Goal: Obtain resource: Download file/media

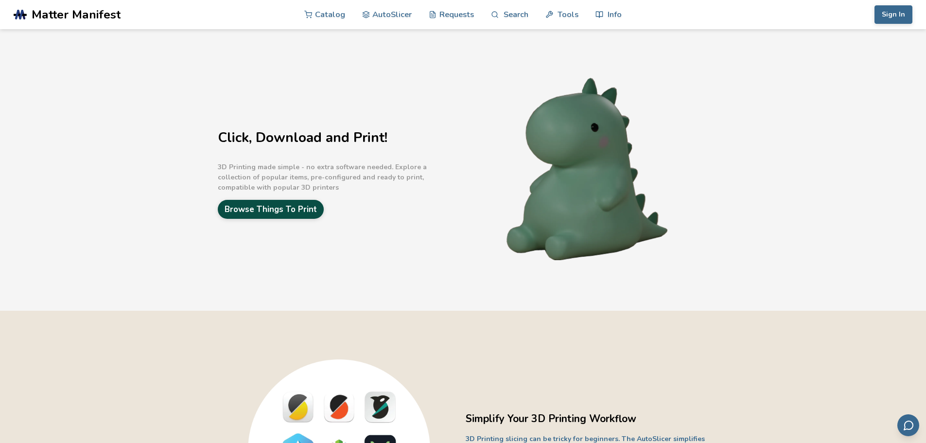
click at [273, 207] on link "Browse Things To Print" at bounding box center [271, 209] width 106 height 19
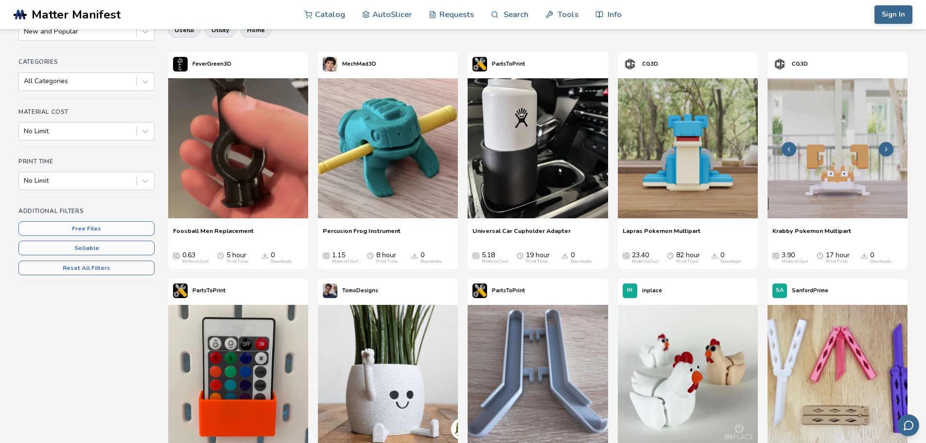
scroll to position [49, 0]
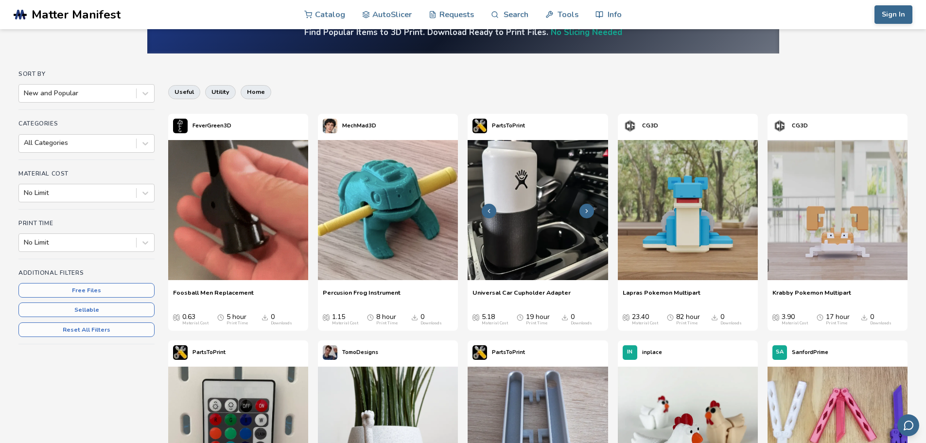
click at [514, 197] on img at bounding box center [538, 210] width 140 height 140
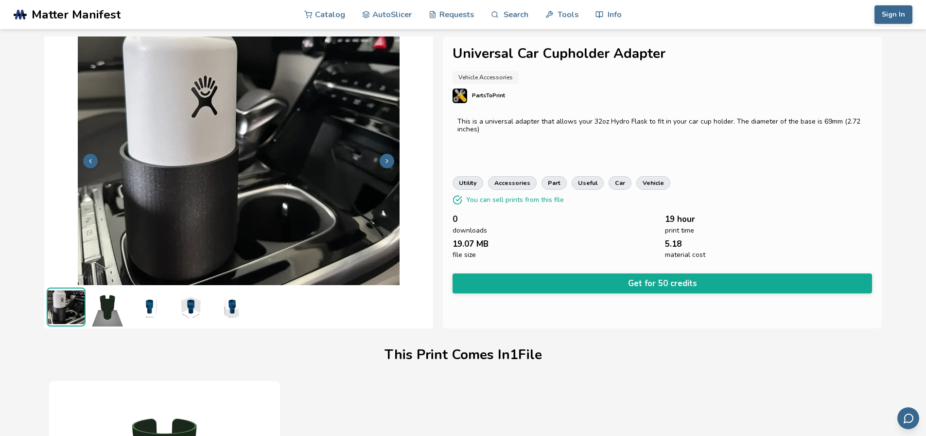
click at [102, 310] on img at bounding box center [107, 306] width 39 height 39
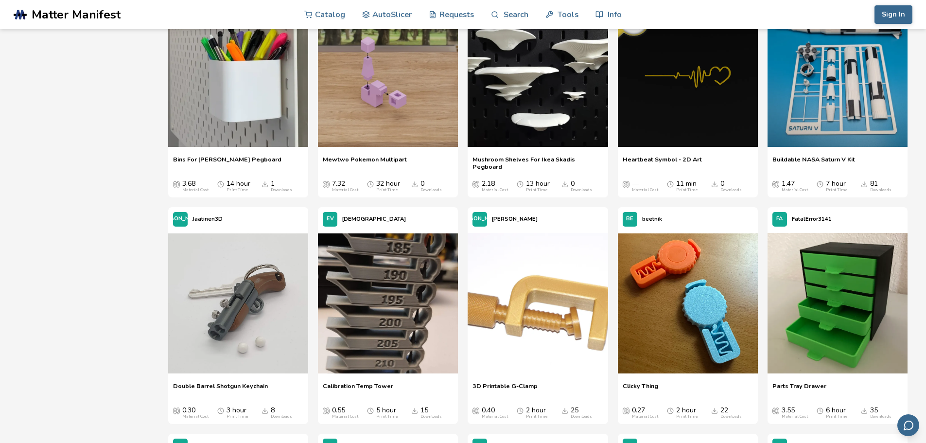
scroll to position [2722, 0]
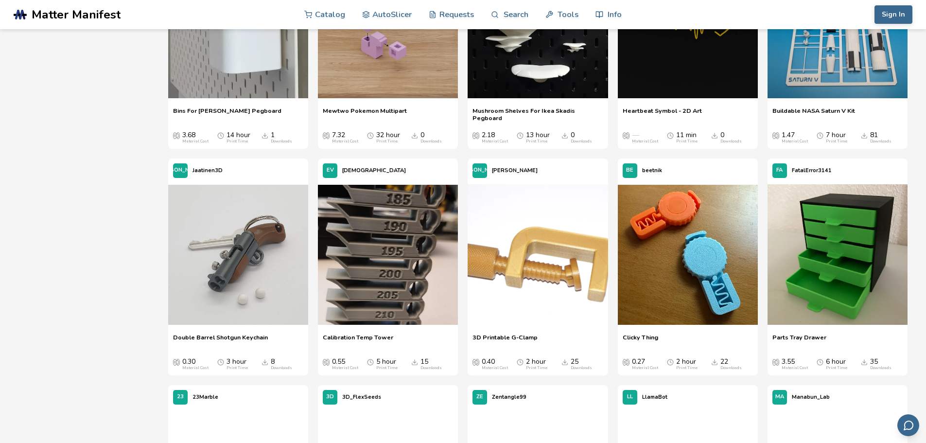
click at [371, 256] on img at bounding box center [388, 255] width 140 height 140
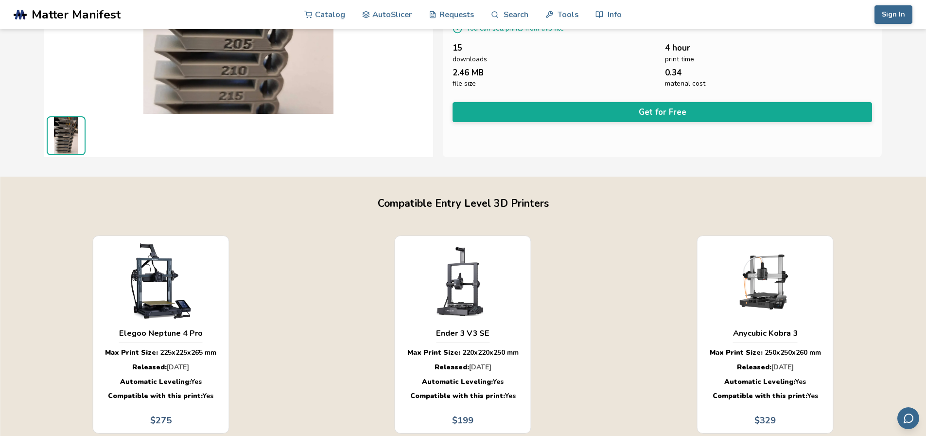
scroll to position [146, 0]
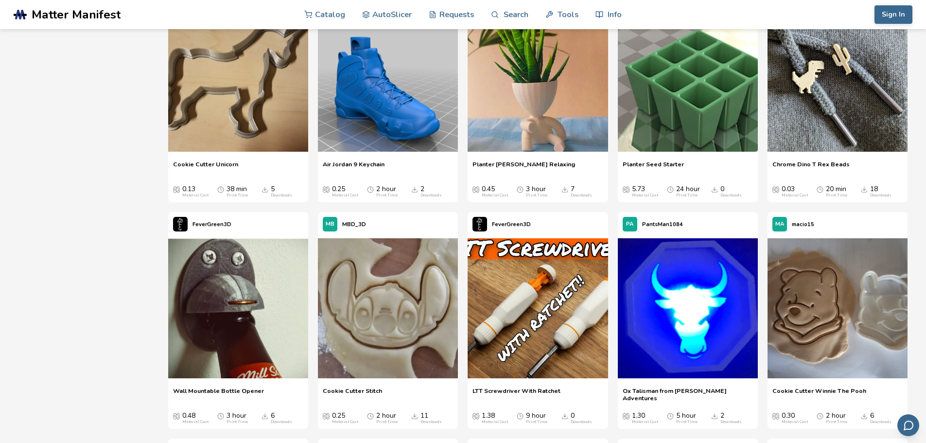
scroll to position [21676, 0]
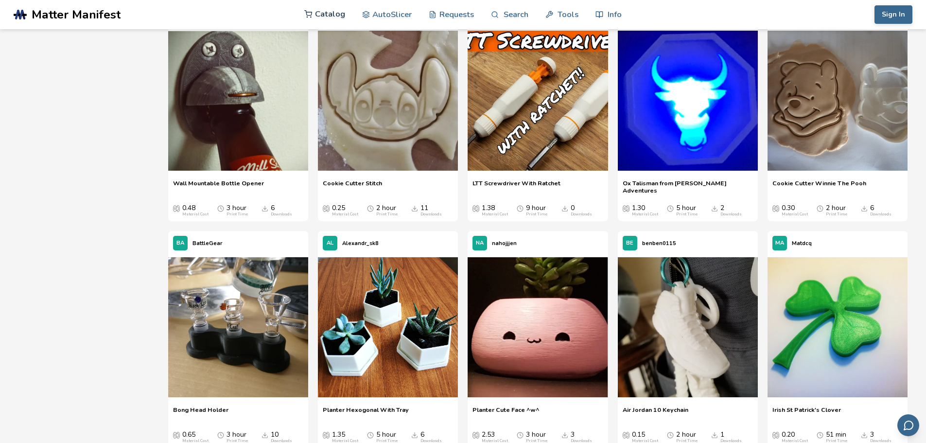
click at [330, 12] on link "Catalog" at bounding box center [324, 14] width 41 height 29
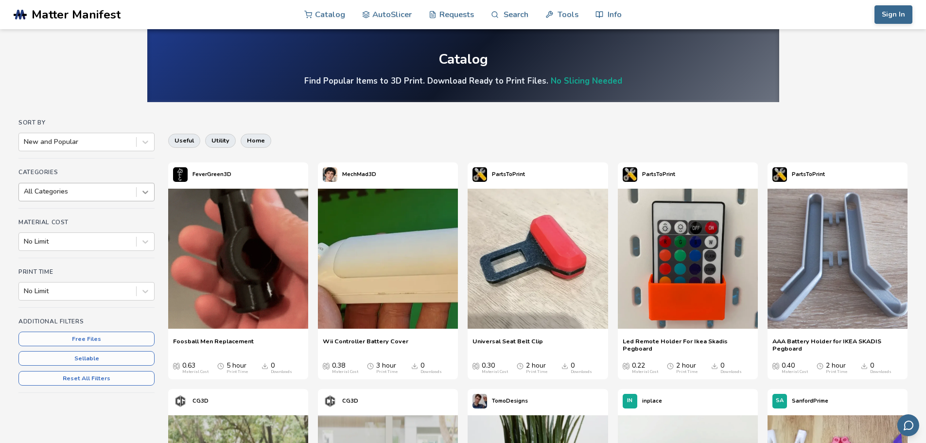
click at [147, 192] on icon at bounding box center [145, 192] width 6 height 3
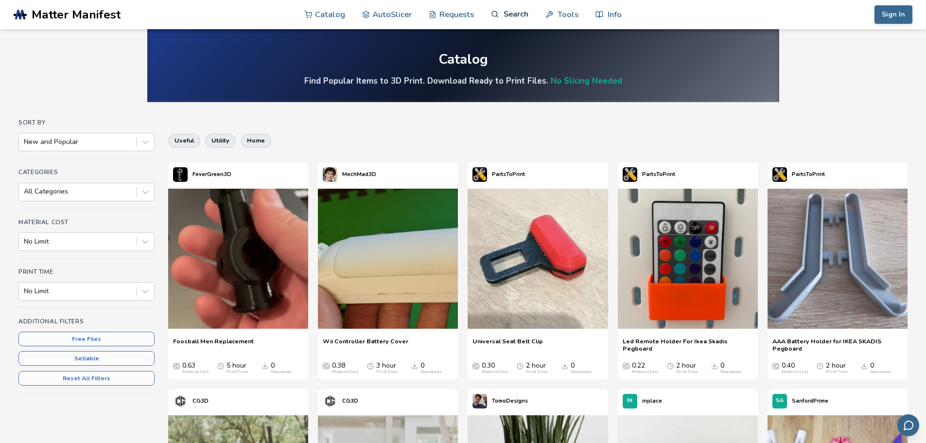
click at [508, 8] on link "Search" at bounding box center [509, 14] width 37 height 29
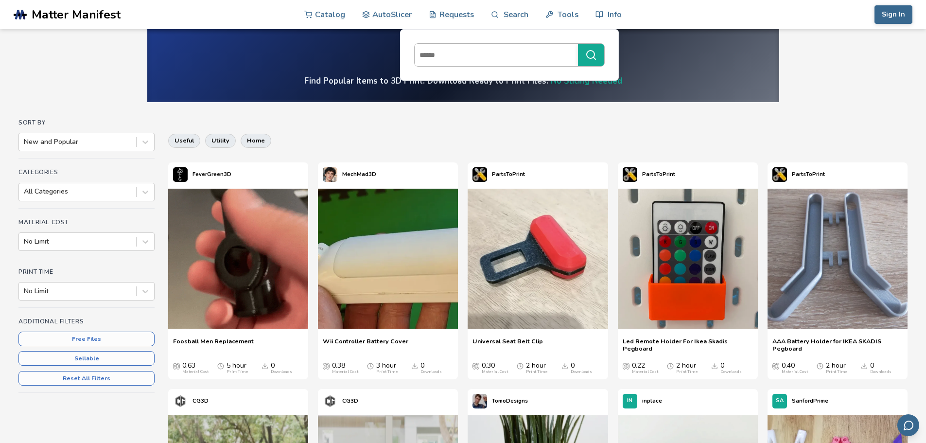
click at [448, 49] on input at bounding box center [494, 54] width 158 height 17
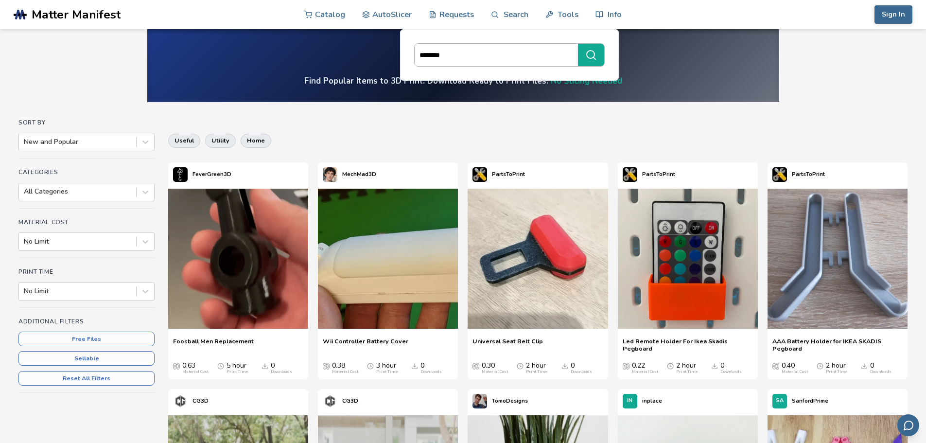
type input "********"
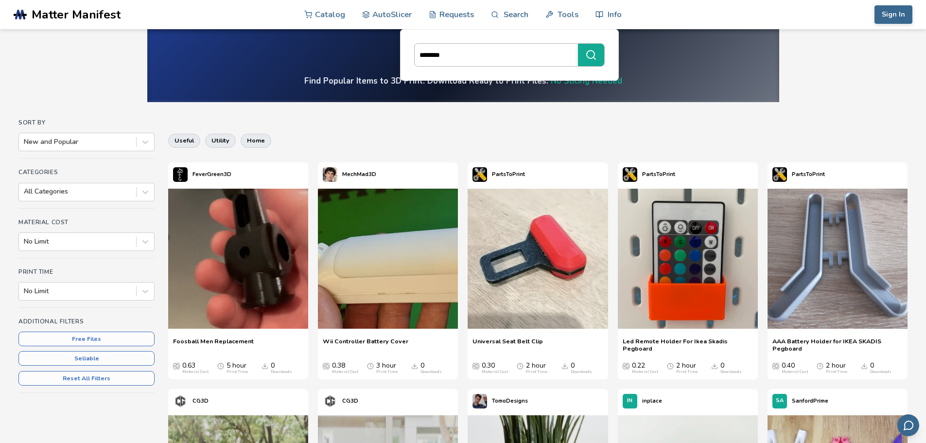
click at [578, 44] on button "********" at bounding box center [591, 55] width 26 height 22
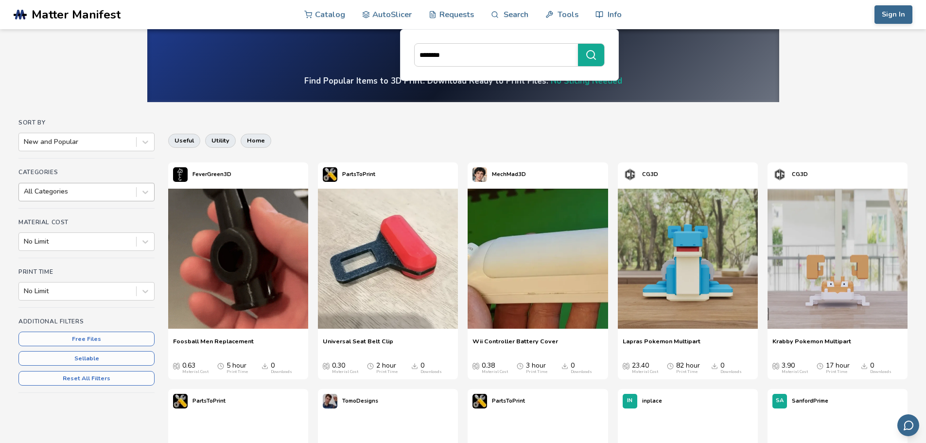
click at [72, 194] on div at bounding box center [77, 192] width 107 height 10
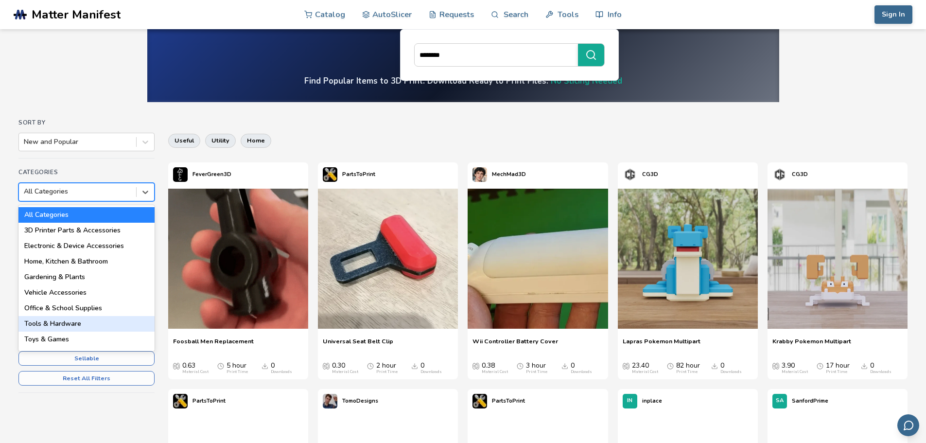
click at [57, 325] on div "Tools & Hardware" at bounding box center [86, 324] width 136 height 16
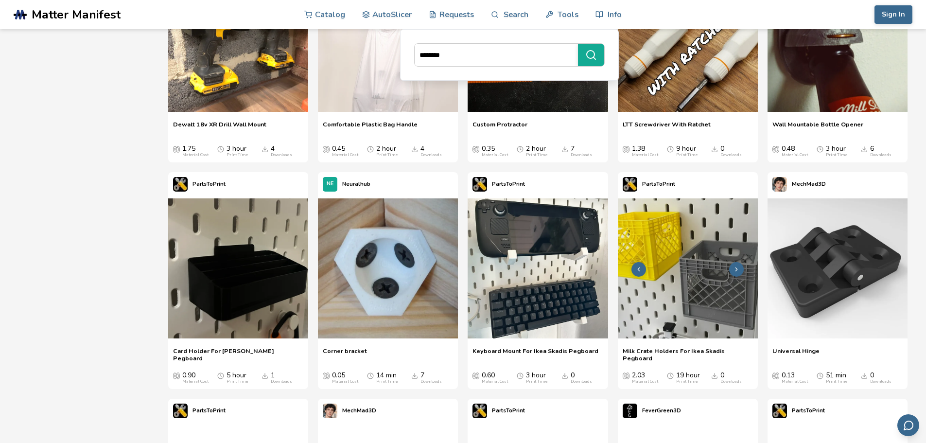
scroll to position [681, 0]
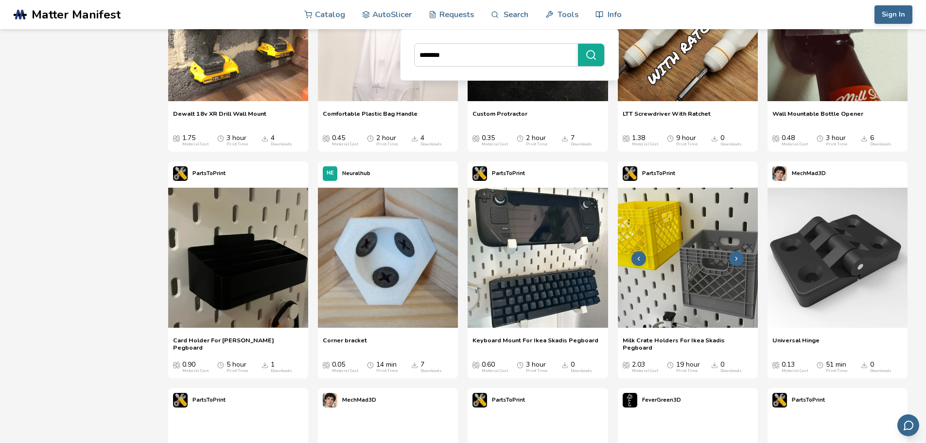
click at [697, 254] on img at bounding box center [688, 258] width 140 height 140
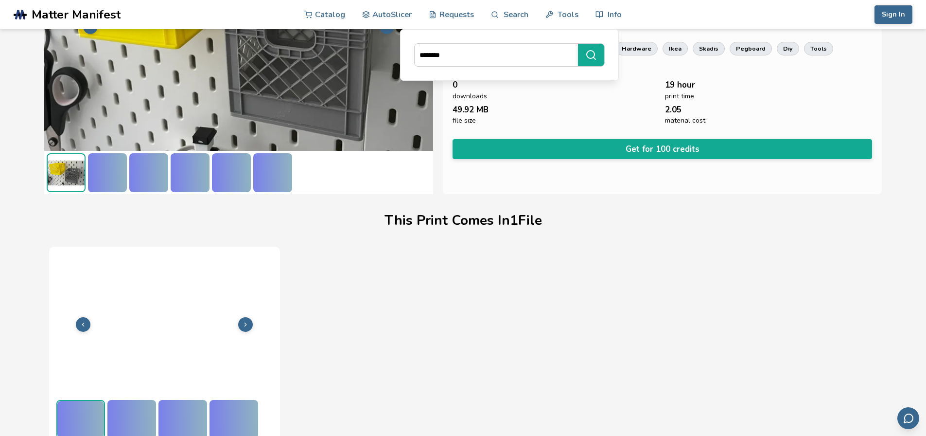
scroll to position [137, 0]
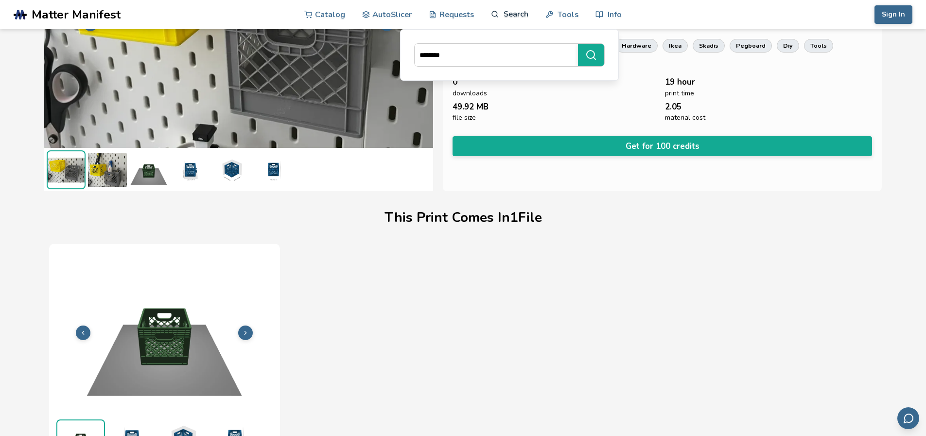
click at [509, 9] on link "Search" at bounding box center [509, 14] width 37 height 29
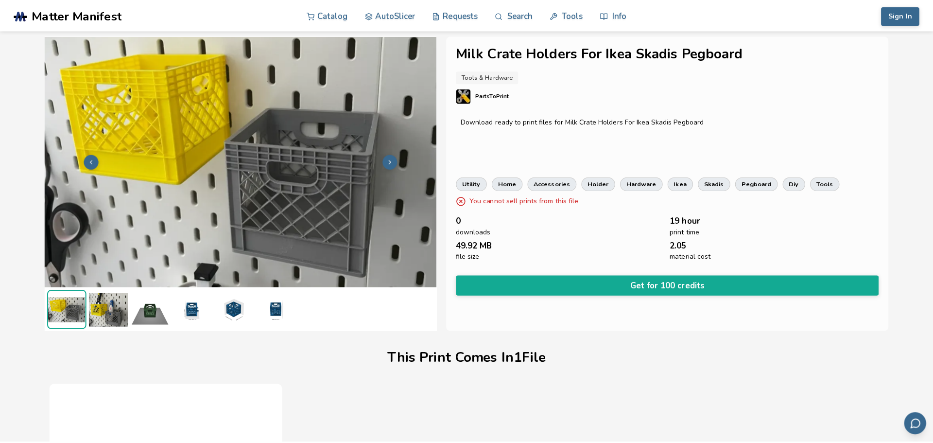
scroll to position [0, 0]
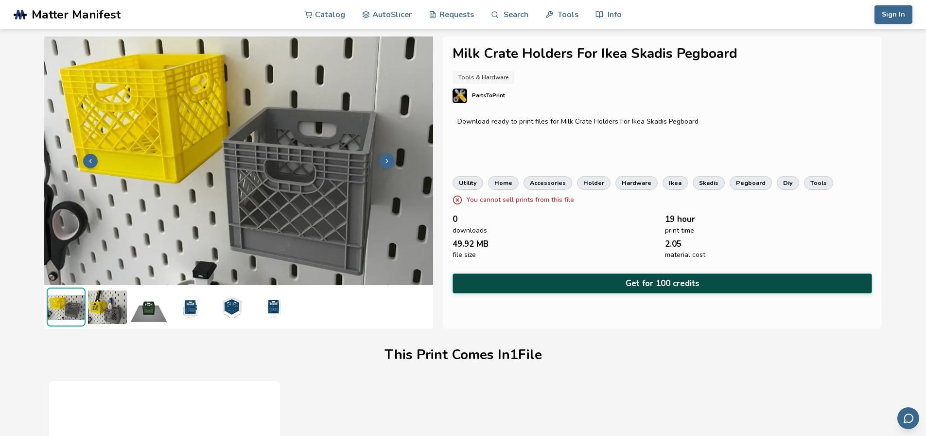
click at [652, 281] on button "Get for 100 credits" at bounding box center [663, 283] width 420 height 20
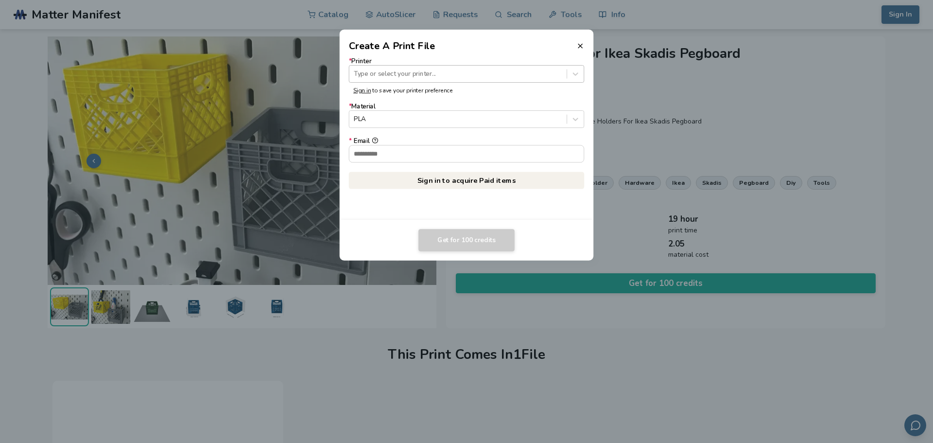
click at [379, 73] on div at bounding box center [458, 73] width 208 height 9
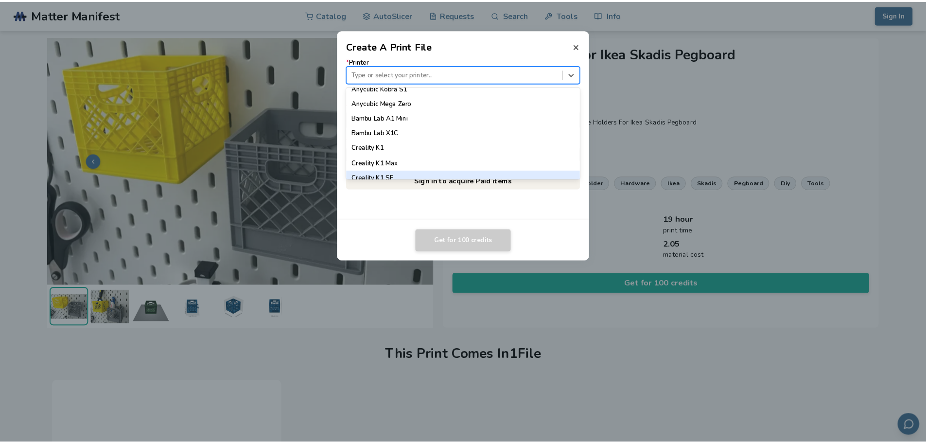
scroll to position [194, 0]
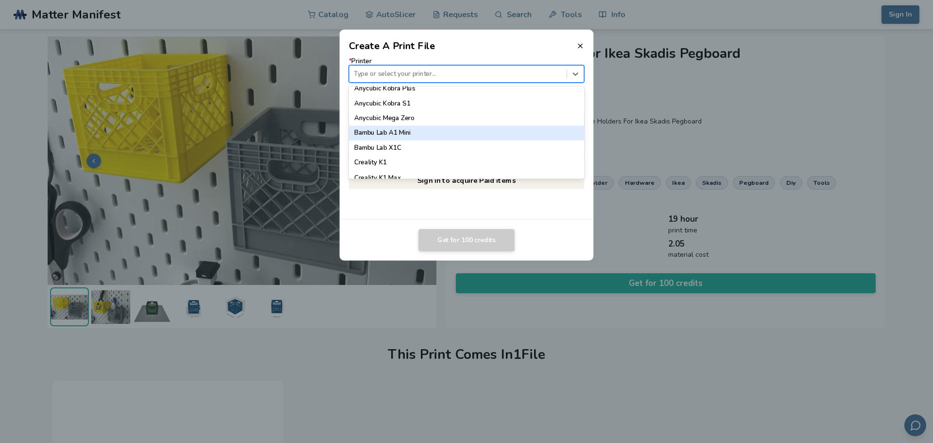
click at [406, 131] on div "Bambu Lab A1 Mini" at bounding box center [467, 133] width 236 height 15
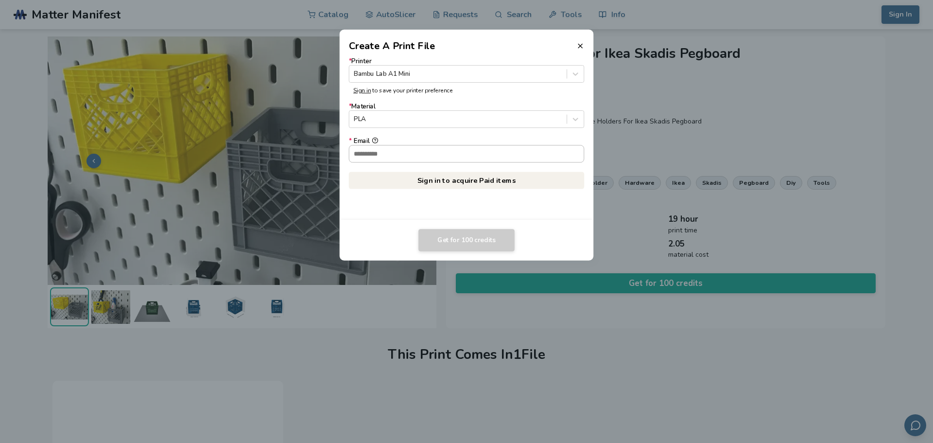
click at [392, 154] on input "* Email" at bounding box center [466, 153] width 235 height 17
type input "**********"
click at [372, 138] on button "**********" at bounding box center [375, 141] width 6 height 6
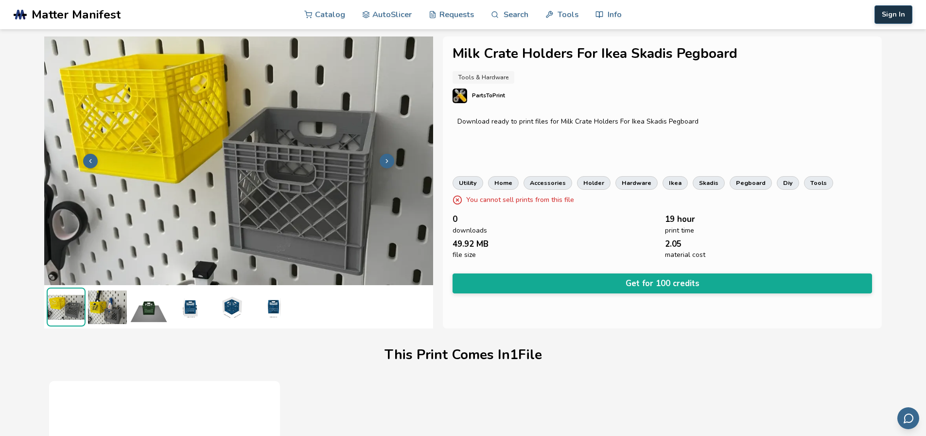
click at [895, 13] on button "Sign In" at bounding box center [893, 14] width 38 height 18
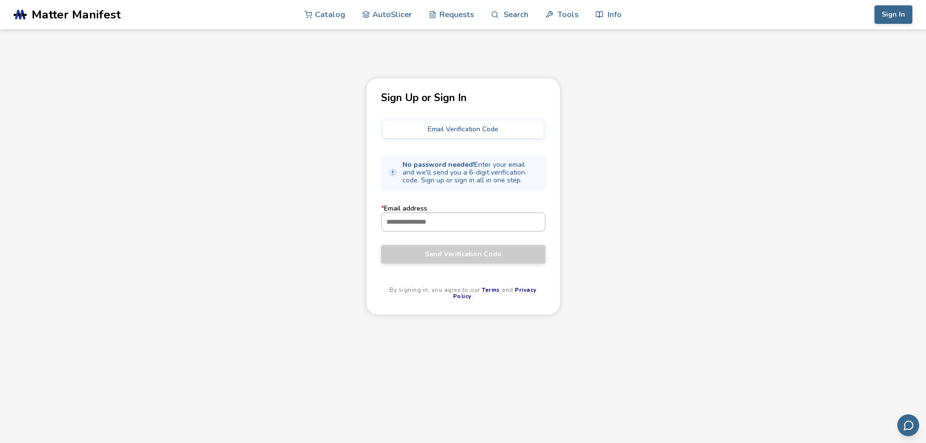
click at [418, 222] on input "* Email address" at bounding box center [463, 221] width 163 height 17
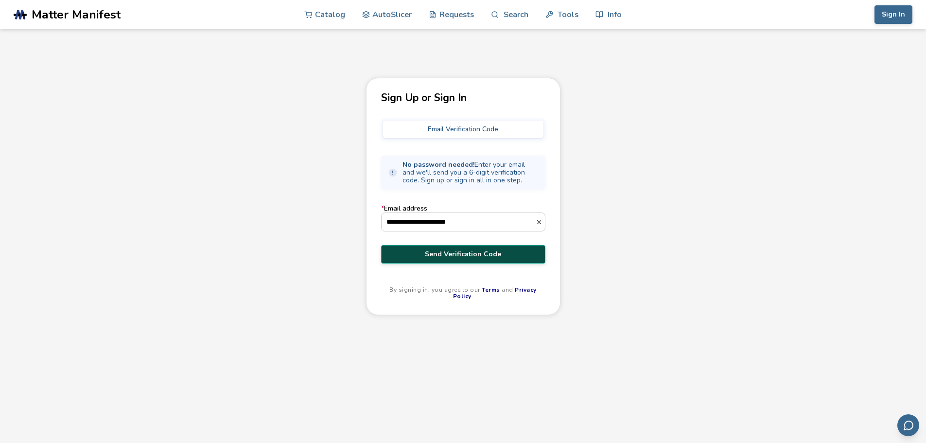
type input "**********"
click at [446, 254] on span "Send Verification Code" at bounding box center [463, 254] width 150 height 8
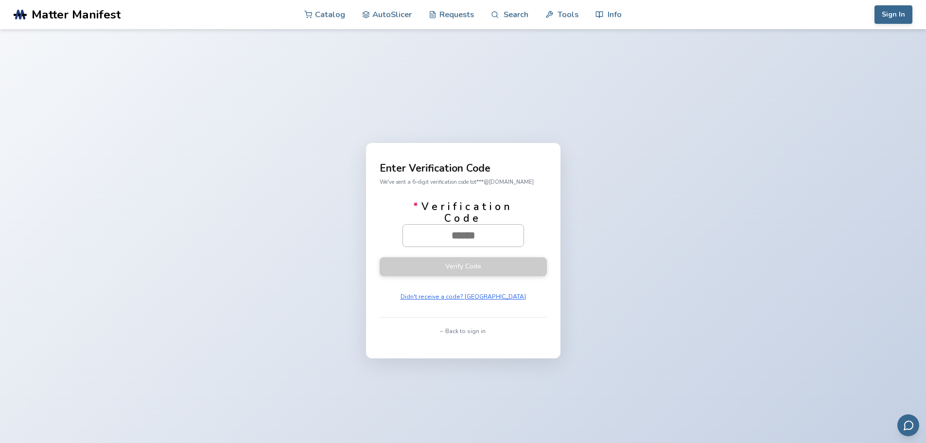
click at [453, 239] on input "* Verification Code" at bounding box center [463, 235] width 121 height 21
drag, startPoint x: 469, startPoint y: 232, endPoint x: 406, endPoint y: 234, distance: 62.7
click at [407, 233] on input "* Verification Code" at bounding box center [463, 235] width 121 height 21
paste input "******"
type input "******"
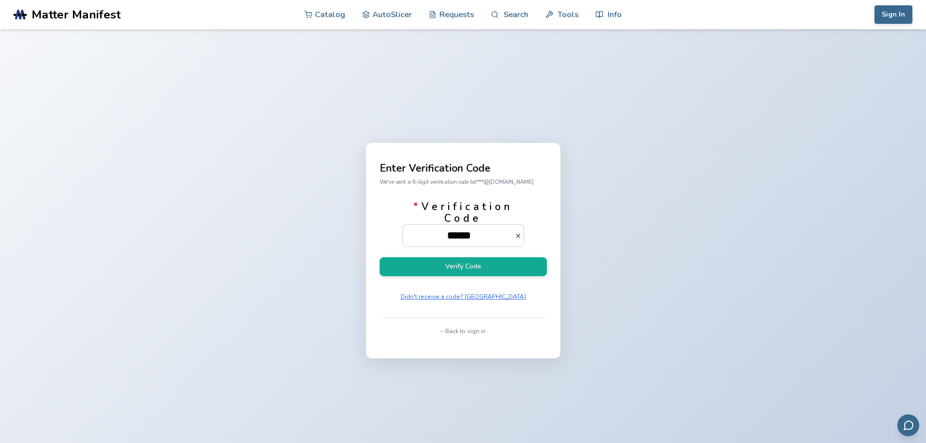
drag, startPoint x: 457, startPoint y: 269, endPoint x: 494, endPoint y: 277, distance: 37.8
click at [463, 269] on button "Verify Code" at bounding box center [463, 266] width 167 height 19
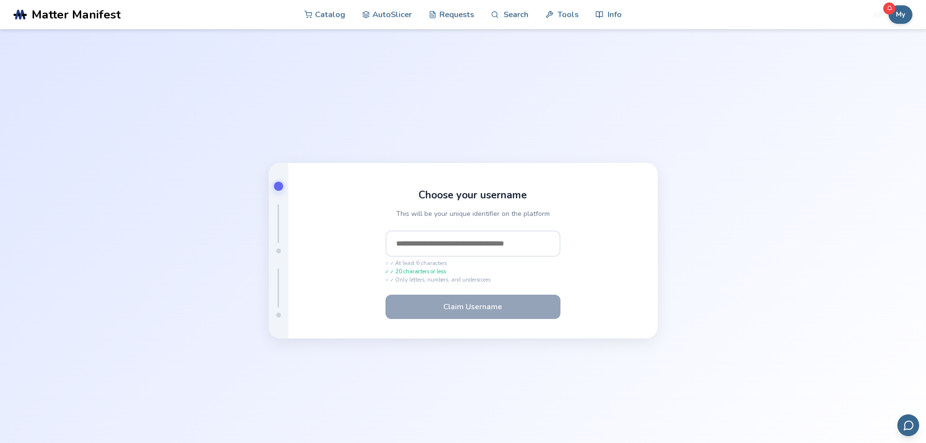
click at [450, 244] on input "text" at bounding box center [472, 243] width 175 height 26
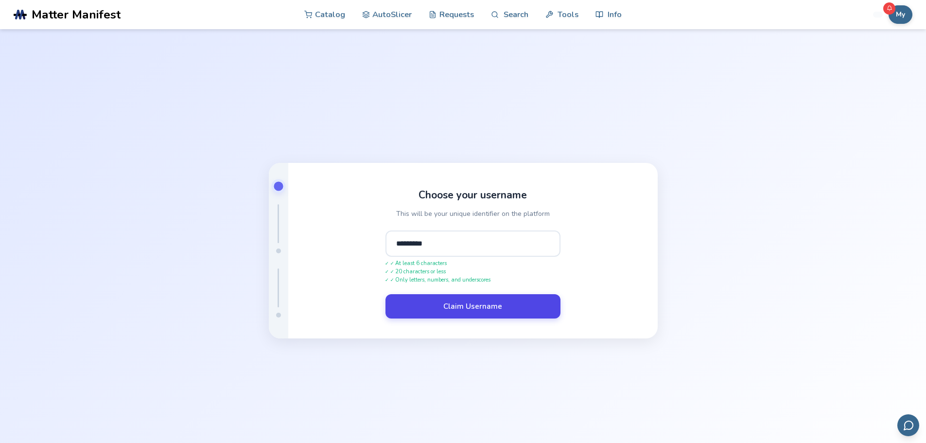
type input "*********"
click at [455, 308] on button "Claim Username" at bounding box center [472, 306] width 175 height 24
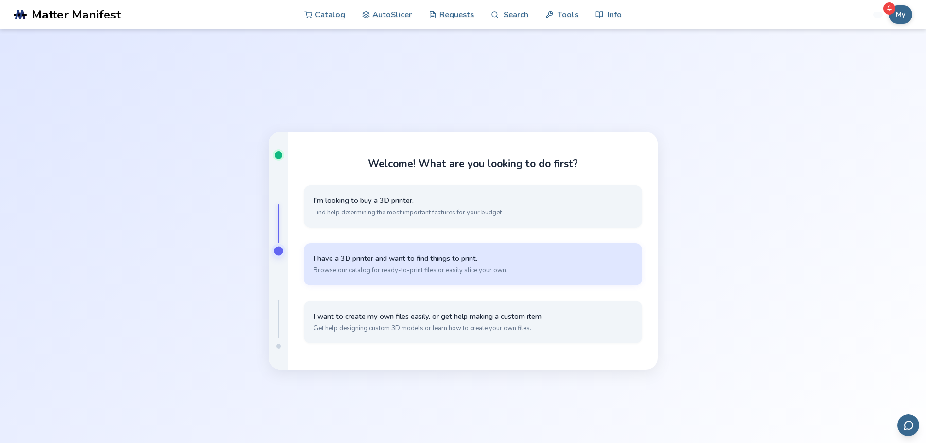
drag, startPoint x: 456, startPoint y: 264, endPoint x: 515, endPoint y: 303, distance: 71.2
click at [456, 264] on button "I have a 3D printer and want to find things to print. Browse our catalog for re…" at bounding box center [473, 264] width 338 height 42
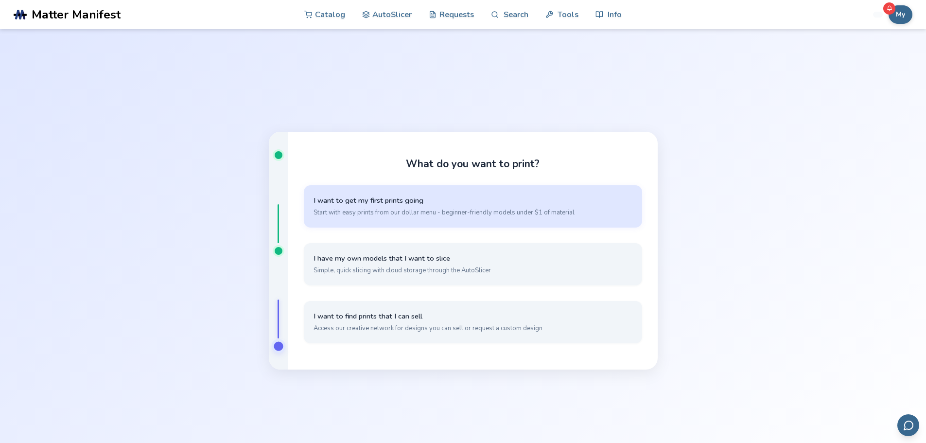
click at [394, 207] on button "I want to get my first prints going Start with easy prints from our dollar menu…" at bounding box center [473, 206] width 338 height 42
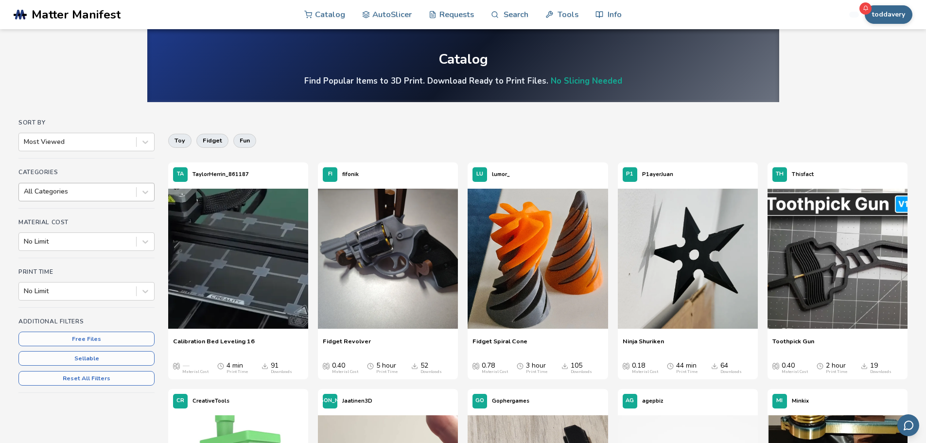
click at [59, 190] on div at bounding box center [77, 192] width 107 height 10
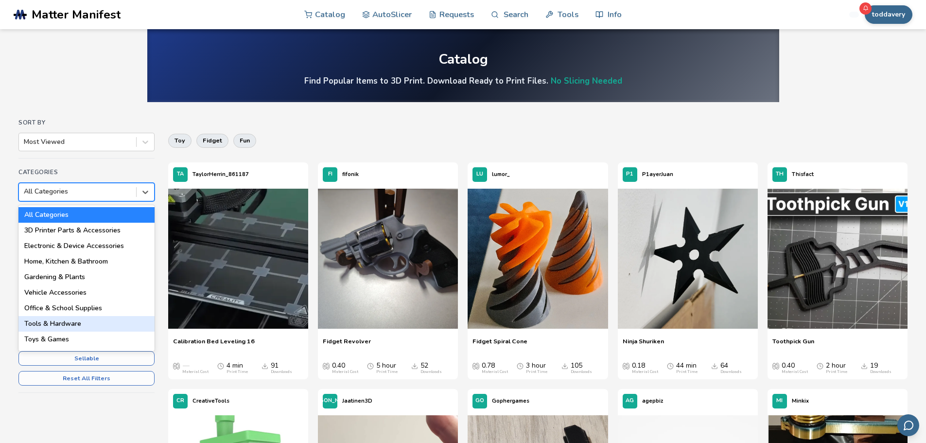
click at [47, 322] on div "Tools & Hardware" at bounding box center [86, 324] width 136 height 16
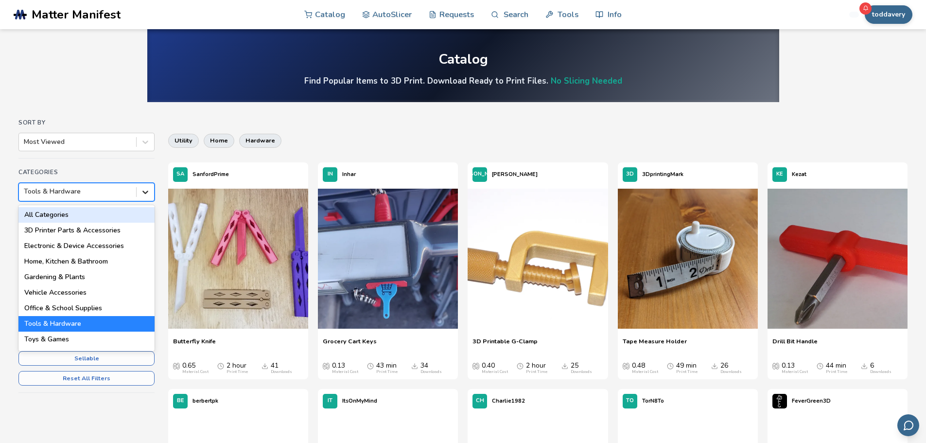
click at [143, 187] on icon at bounding box center [145, 192] width 10 height 10
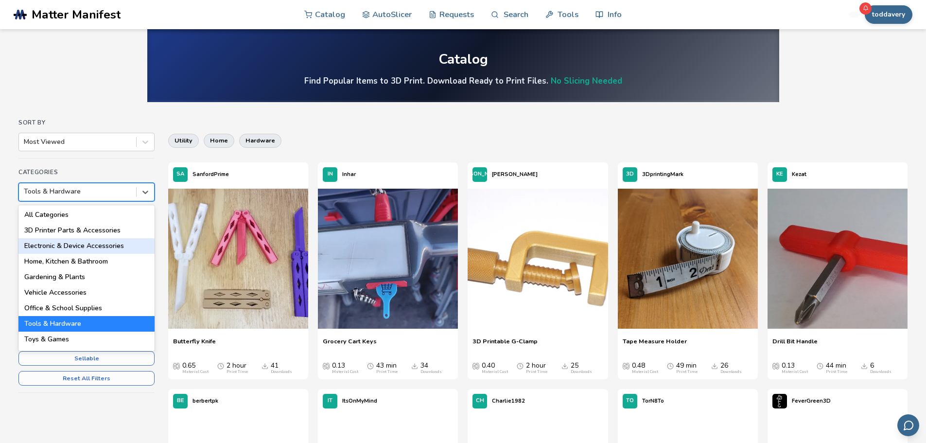
click at [87, 243] on div "Electronic & Device Accessories" at bounding box center [86, 246] width 136 height 16
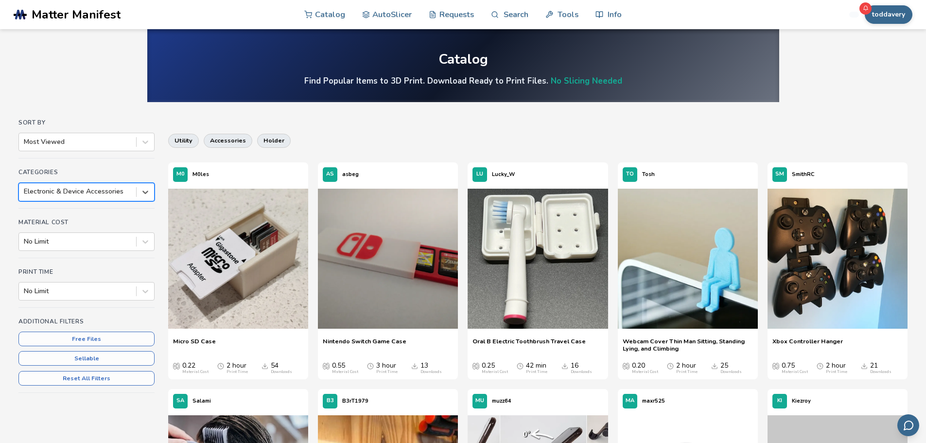
click at [99, 142] on div at bounding box center [77, 142] width 107 height 10
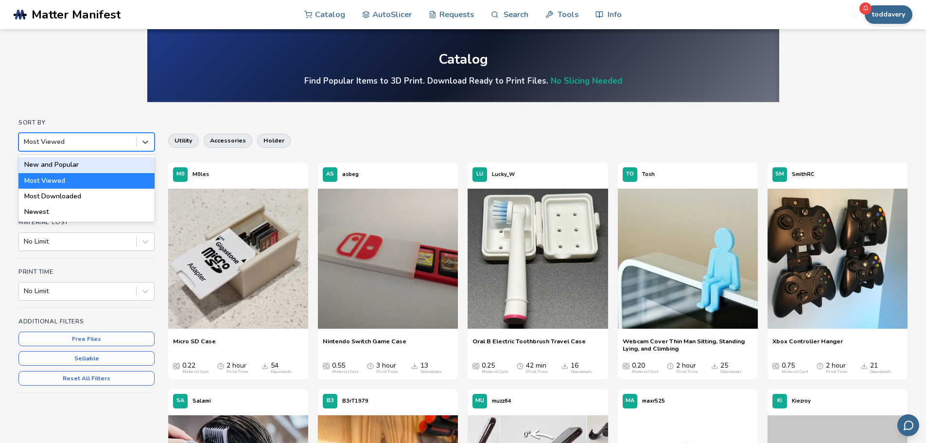
click at [61, 163] on div "New and Popular" at bounding box center [86, 165] width 136 height 16
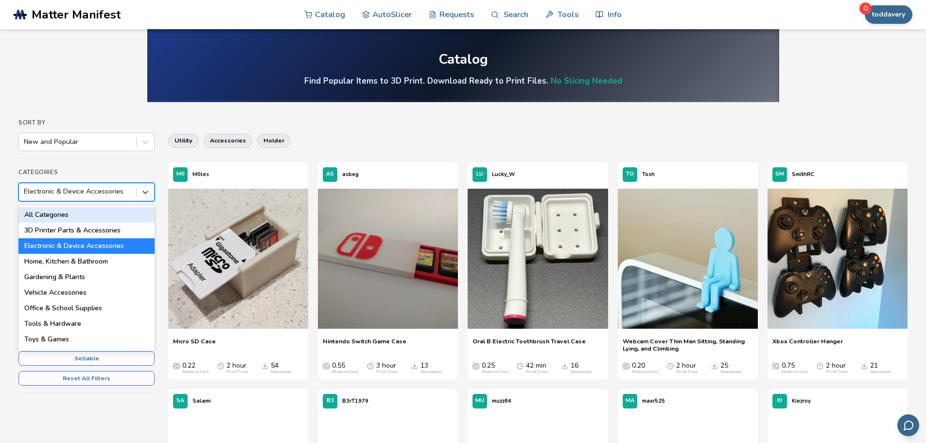
click at [65, 193] on div at bounding box center [77, 192] width 107 height 10
click at [57, 320] on div "Tools & Hardware" at bounding box center [86, 324] width 136 height 16
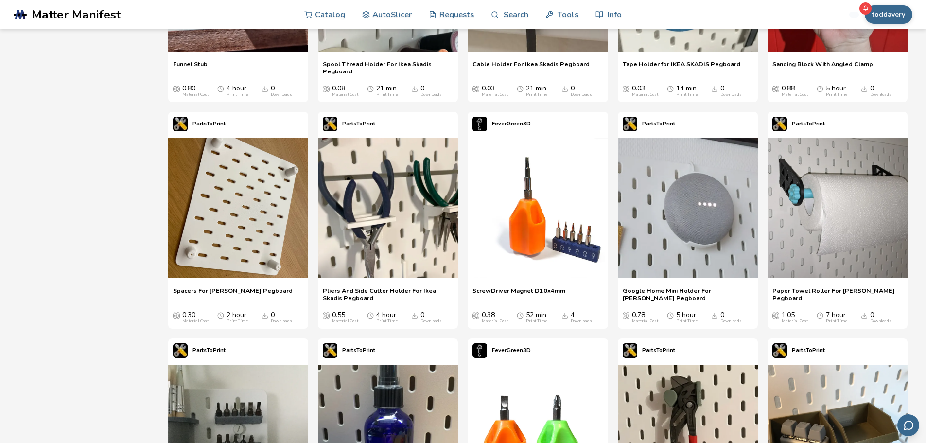
scroll to position [1167, 0]
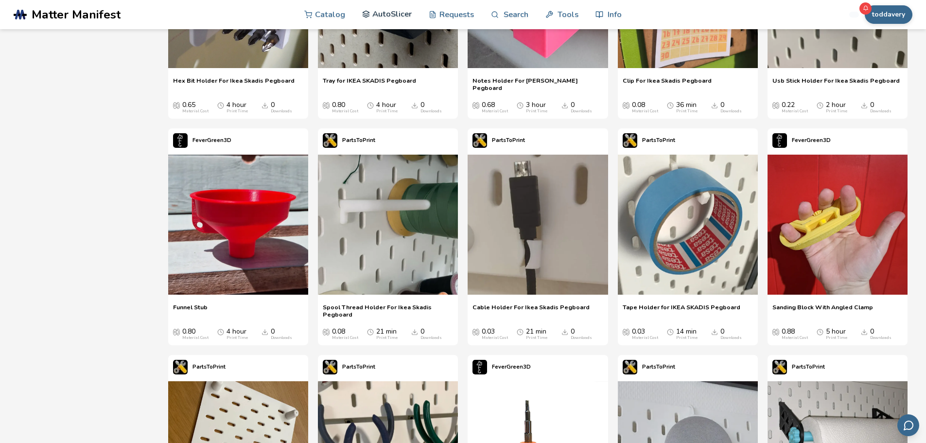
click at [391, 15] on link "AutoSlicer" at bounding box center [387, 14] width 50 height 29
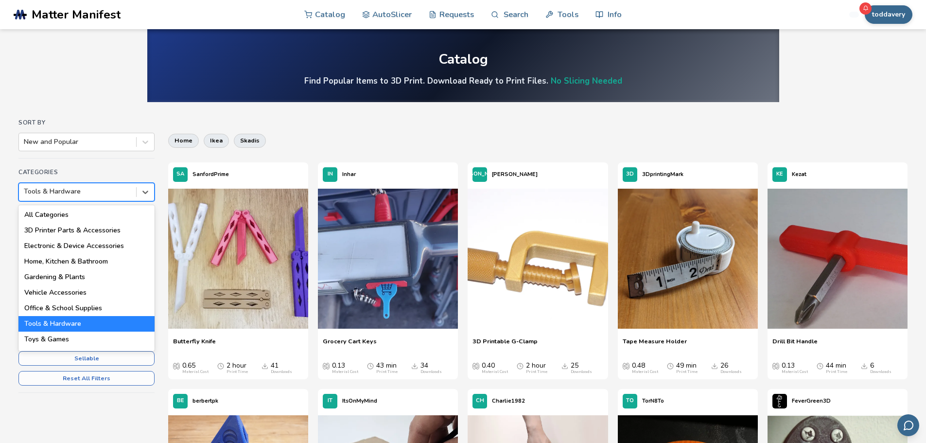
click at [68, 191] on div at bounding box center [77, 192] width 107 height 10
click at [54, 215] on div "All Categories" at bounding box center [86, 215] width 136 height 16
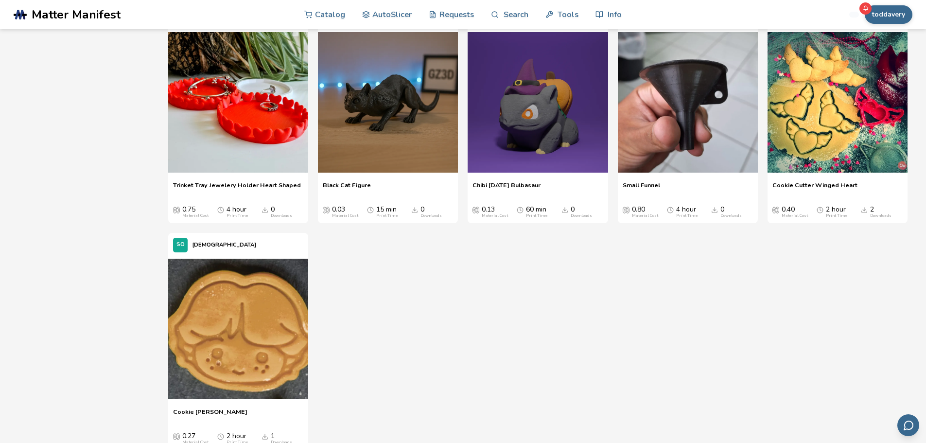
scroll to position [18083, 0]
